Goal: Information Seeking & Learning: Find specific page/section

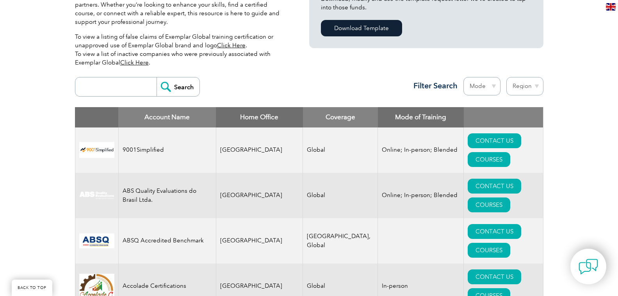
scroll to position [234, 0]
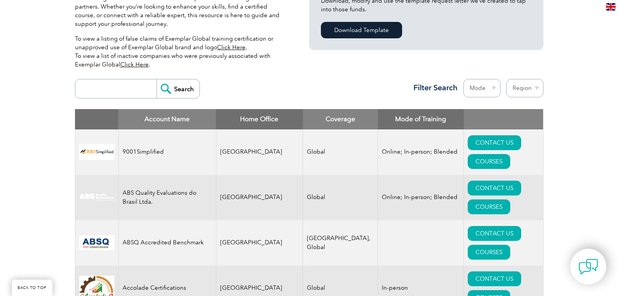
click at [526, 91] on select "Region [GEOGRAPHIC_DATA] [GEOGRAPHIC_DATA] [GEOGRAPHIC_DATA] [GEOGRAPHIC_DATA] …" at bounding box center [524, 88] width 37 height 18
select select "[GEOGRAPHIC_DATA]"
click at [506, 79] on select "Region Australia Bahrain Bangladesh Brazil Canada Colombia Dominican Republic E…" at bounding box center [524, 88] width 37 height 18
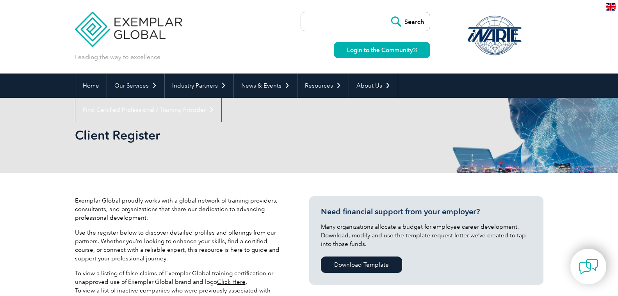
select select "[GEOGRAPHIC_DATA]"
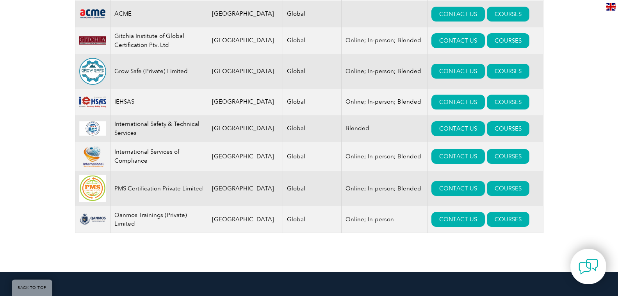
scroll to position [390, 0]
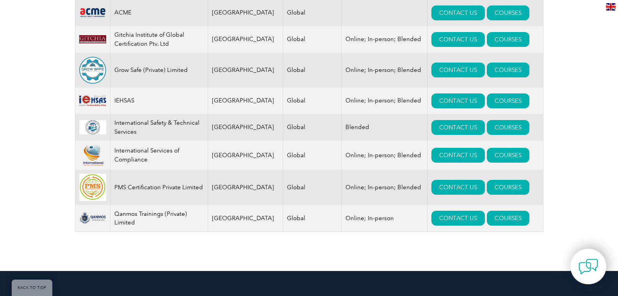
click at [539, 243] on div "Account Name Home Office Coverage Mode of Training Ace Management System Consul…" at bounding box center [309, 98] width 469 height 290
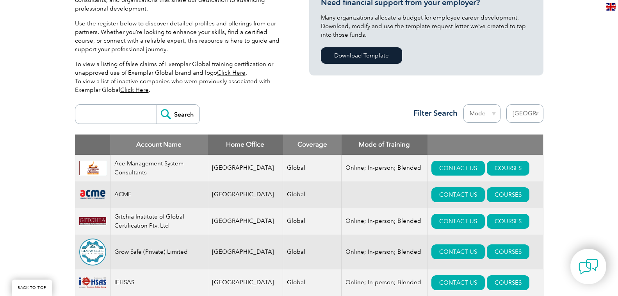
scroll to position [195, 0]
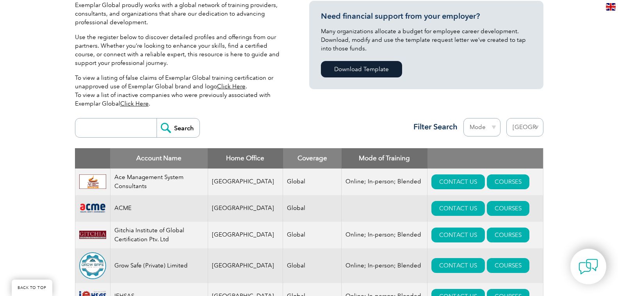
click at [541, 146] on div "Search Region Australia Bahrain Bangladesh Brazil Canada Colombia Dominican Rep…" at bounding box center [309, 131] width 469 height 34
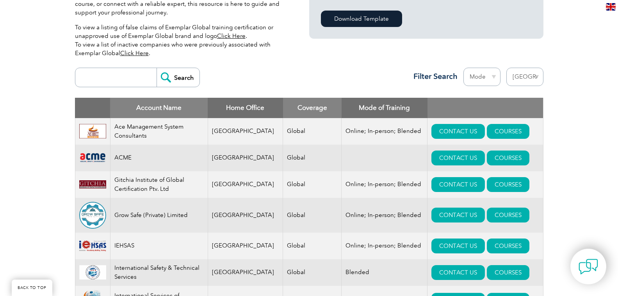
scroll to position [351, 0]
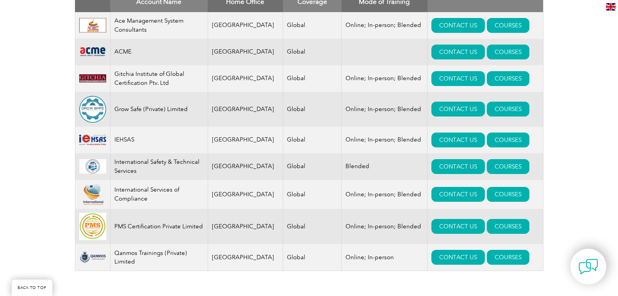
drag, startPoint x: 549, startPoint y: 165, endPoint x: 547, endPoint y: 223, distance: 57.8
click at [547, 223] on div "Exemplar Global proudly works with a global network of training providers, cons…" at bounding box center [309, 65] width 618 height 488
click at [104, 25] on img at bounding box center [92, 25] width 27 height 15
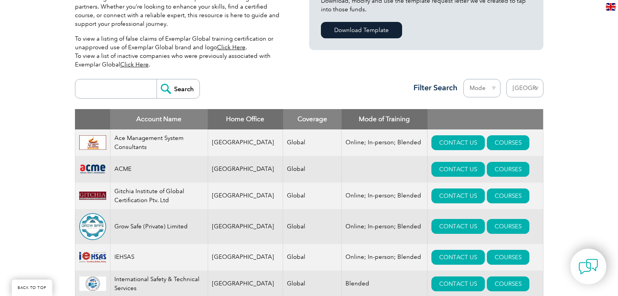
scroll to position [195, 0]
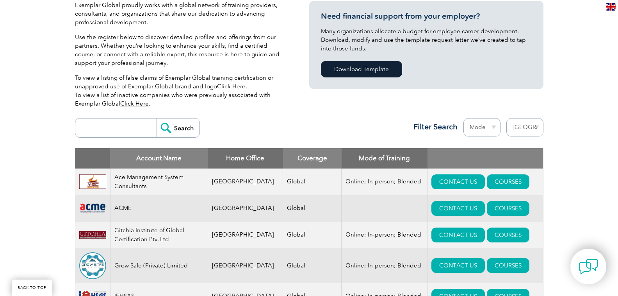
click at [135, 128] on input "search" at bounding box center [117, 127] width 77 height 19
type input "HSEQ Professionals"
click at [157, 118] on input "Search" at bounding box center [178, 127] width 43 height 19
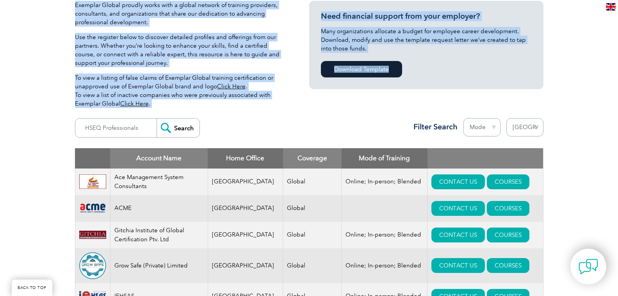
drag, startPoint x: 526, startPoint y: 116, endPoint x: 532, endPoint y: 93, distance: 22.9
click at [531, 91] on div "Exemplar Global proudly works with a global network of training providers, cons…" at bounding box center [309, 221] width 469 height 488
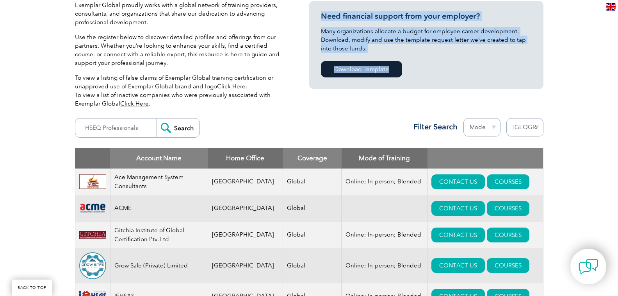
drag, startPoint x: 535, startPoint y: 134, endPoint x: 535, endPoint y: 128, distance: 6.2
click at [535, 134] on select "Region Australia Bahrain Bangladesh Brazil Canada Colombia Dominican Republic E…" at bounding box center [524, 127] width 37 height 18
select select "[GEOGRAPHIC_DATA]"
click at [506, 118] on select "Region Australia Bahrain Bangladesh Brazil Canada Colombia Dominican Republic E…" at bounding box center [524, 127] width 37 height 18
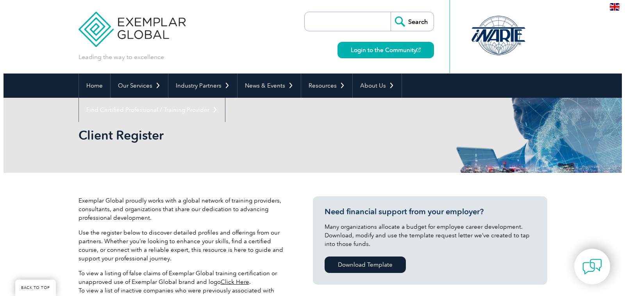
scroll to position [195, 0]
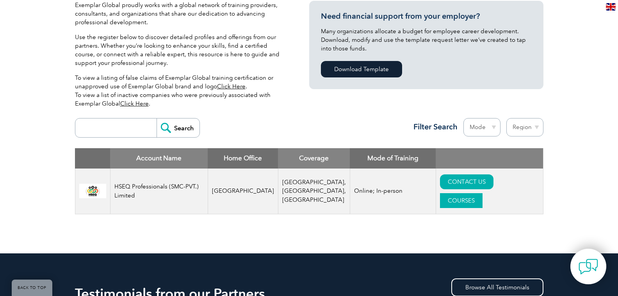
click at [483, 193] on link "COURSES" at bounding box center [461, 200] width 43 height 15
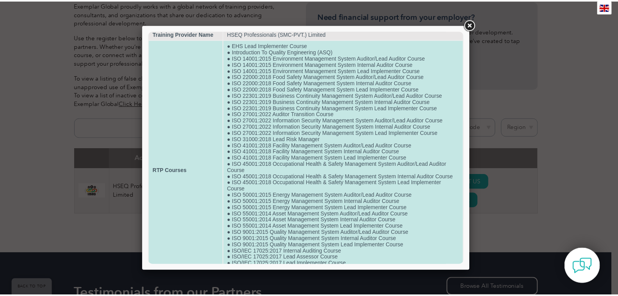
scroll to position [0, 0]
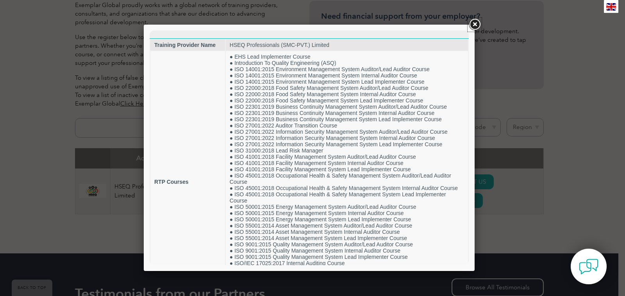
click at [478, 25] on link at bounding box center [474, 25] width 14 height 14
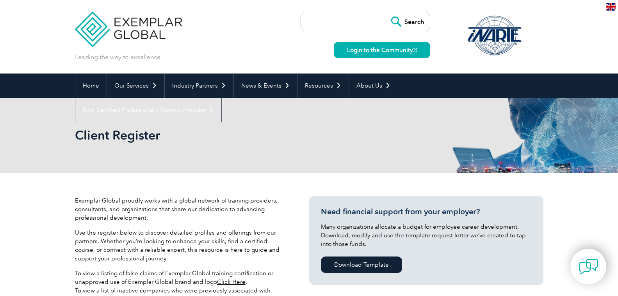
select select "[GEOGRAPHIC_DATA]"
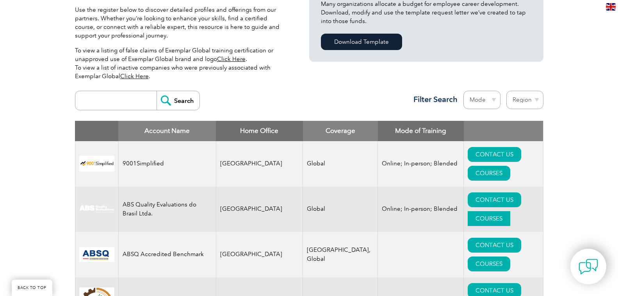
scroll to position [273, 0]
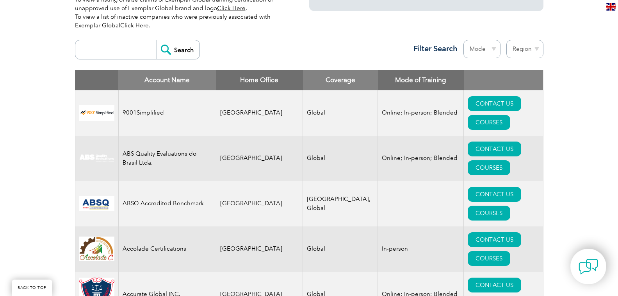
click at [531, 50] on select "Region Australia Bahrain Bangladesh Brazil Canada Colombia Dominican Republic E…" at bounding box center [524, 49] width 37 height 18
select select "[GEOGRAPHIC_DATA]"
click at [506, 40] on select "Region Australia Bahrain Bangladesh Brazil Canada Colombia Dominican Republic E…" at bounding box center [524, 49] width 37 height 18
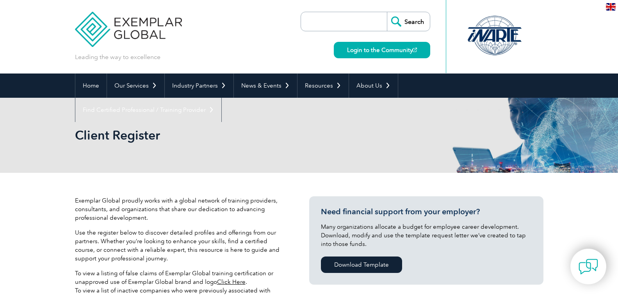
select select "[GEOGRAPHIC_DATA]"
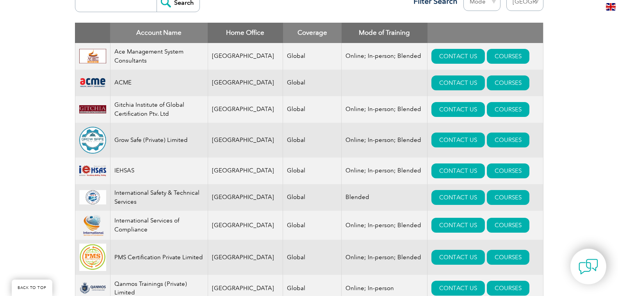
scroll to position [312, 0]
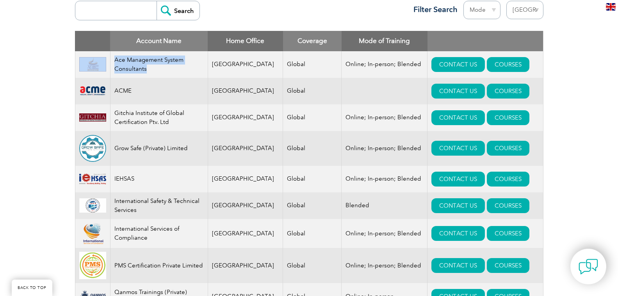
drag, startPoint x: 150, startPoint y: 69, endPoint x: 104, endPoint y: 59, distance: 46.4
click at [104, 59] on tr "Ace Management System Consultants Pakistan Global Online; In-person; Blended CO…" at bounding box center [309, 64] width 468 height 27
click at [171, 122] on td "Gitchia Institute of Global Certification Ptv. Ltd" at bounding box center [159, 117] width 98 height 27
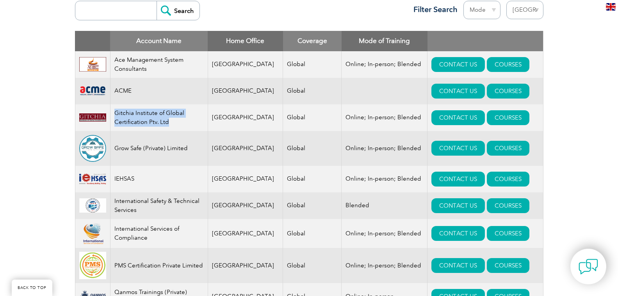
drag, startPoint x: 156, startPoint y: 121, endPoint x: 117, endPoint y: 110, distance: 40.5
click at [117, 110] on td "Gitchia Institute of Global Certification Ptv. Ltd" at bounding box center [159, 117] width 98 height 27
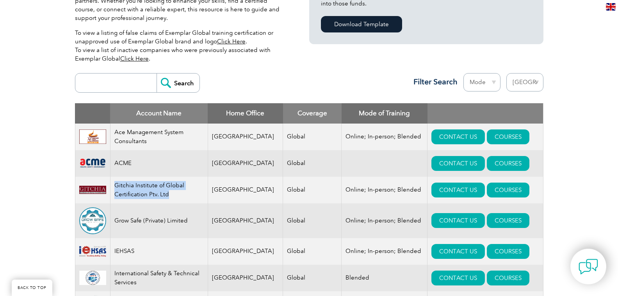
scroll to position [234, 0]
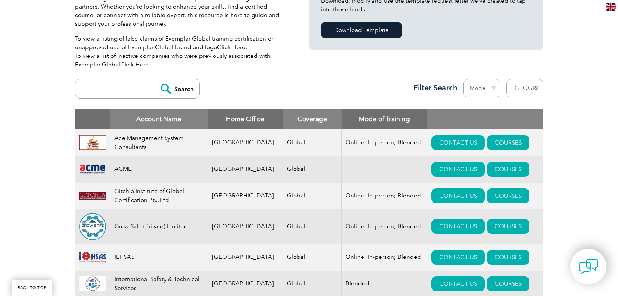
drag, startPoint x: 287, startPoint y: 77, endPoint x: 283, endPoint y: 75, distance: 4.2
click at [286, 77] on div "Search Region Australia Bahrain Bangladesh Brazil Canada Colombia Dominican Rep…" at bounding box center [309, 92] width 469 height 34
drag, startPoint x: 125, startPoint y: 185, endPoint x: 122, endPoint y: 173, distance: 12.8
drag, startPoint x: 122, startPoint y: 173, endPoint x: 289, endPoint y: 91, distance: 185.4
click at [291, 90] on div "Search Region Australia Bahrain Bangladesh Brazil Canada Colombia Dominican Rep…" at bounding box center [309, 92] width 469 height 34
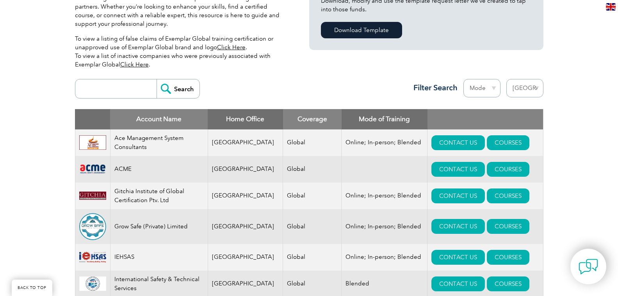
click at [107, 88] on input "search" at bounding box center [117, 88] width 77 height 19
type input "HSEQ Professionals"
click at [176, 92] on input "Search" at bounding box center [178, 88] width 43 height 19
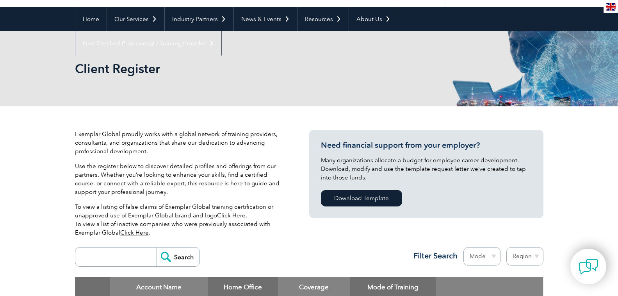
scroll to position [195, 0]
